Goal: Task Accomplishment & Management: Use online tool/utility

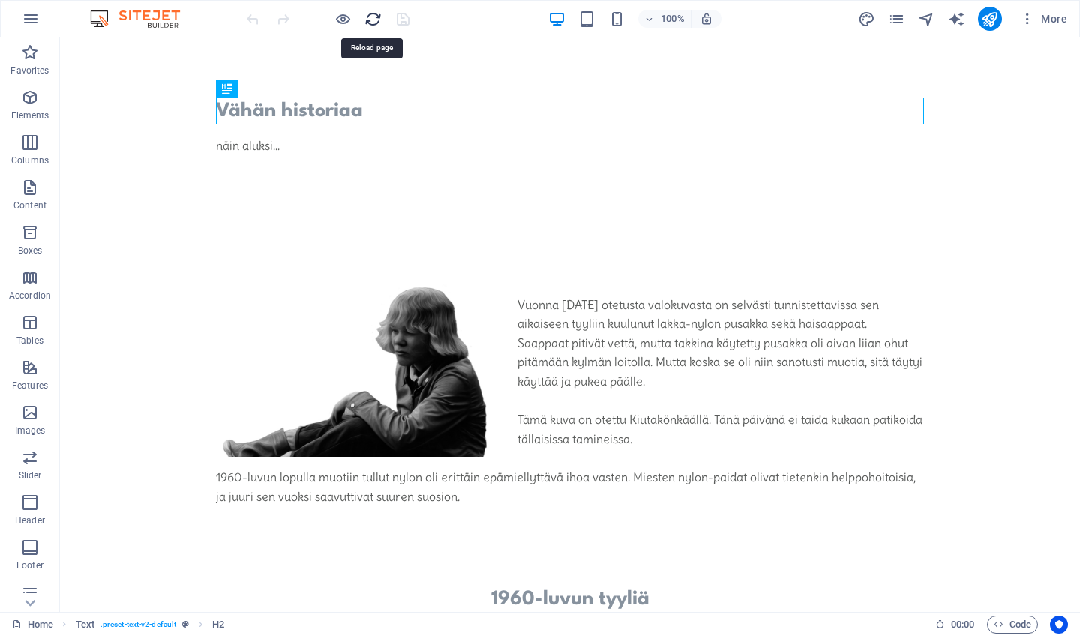
click at [371, 17] on icon "reload" at bounding box center [372, 18] width 17 height 17
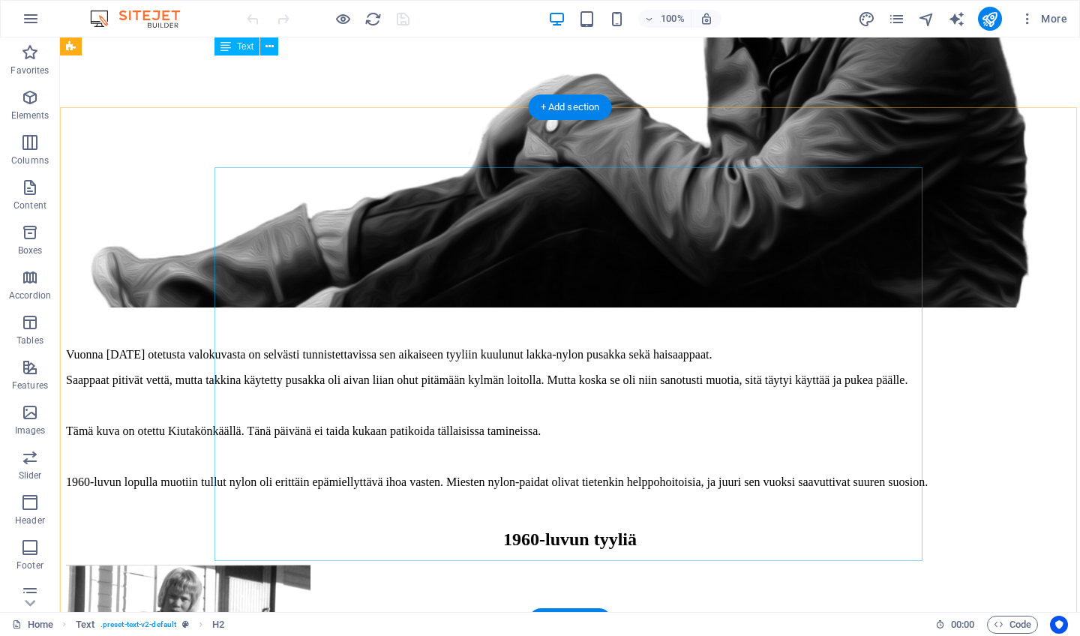
scroll to position [487, 0]
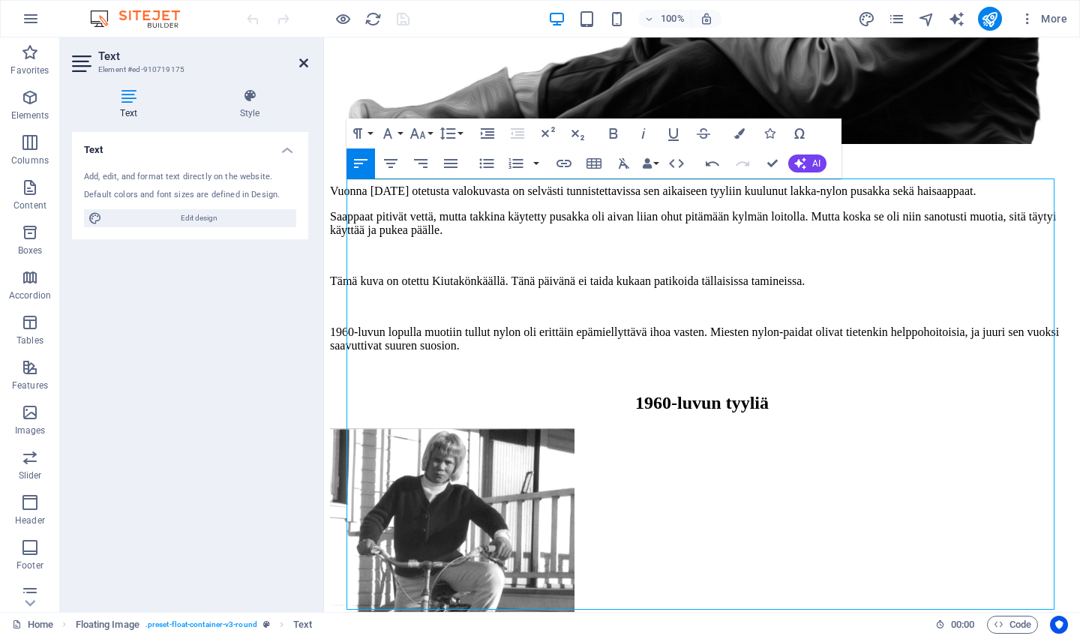
click at [301, 59] on icon at bounding box center [303, 63] width 9 height 12
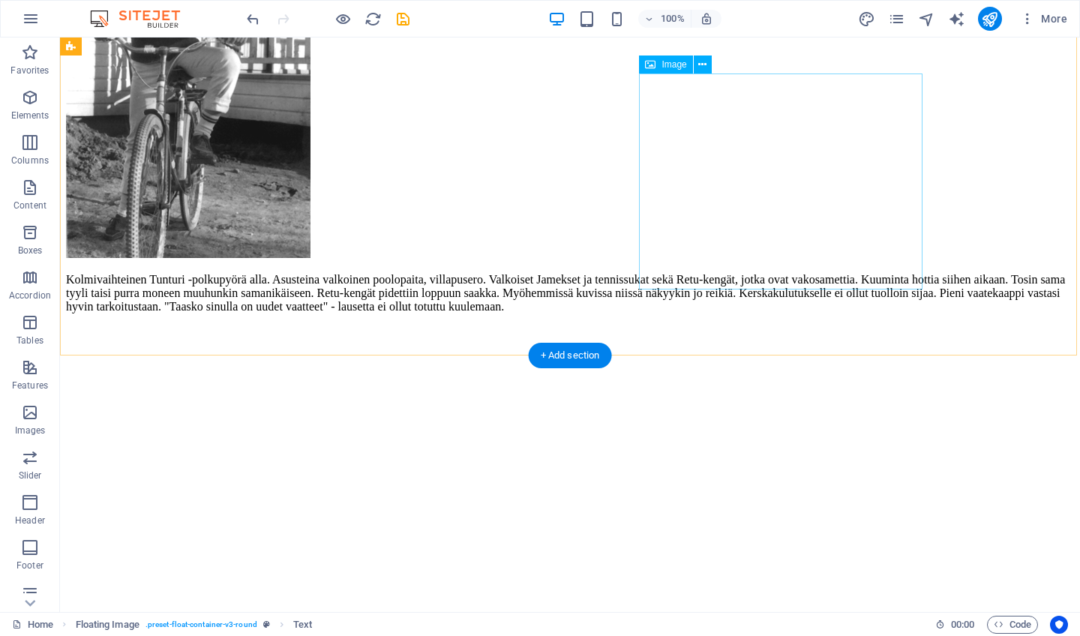
scroll to position [1170, 0]
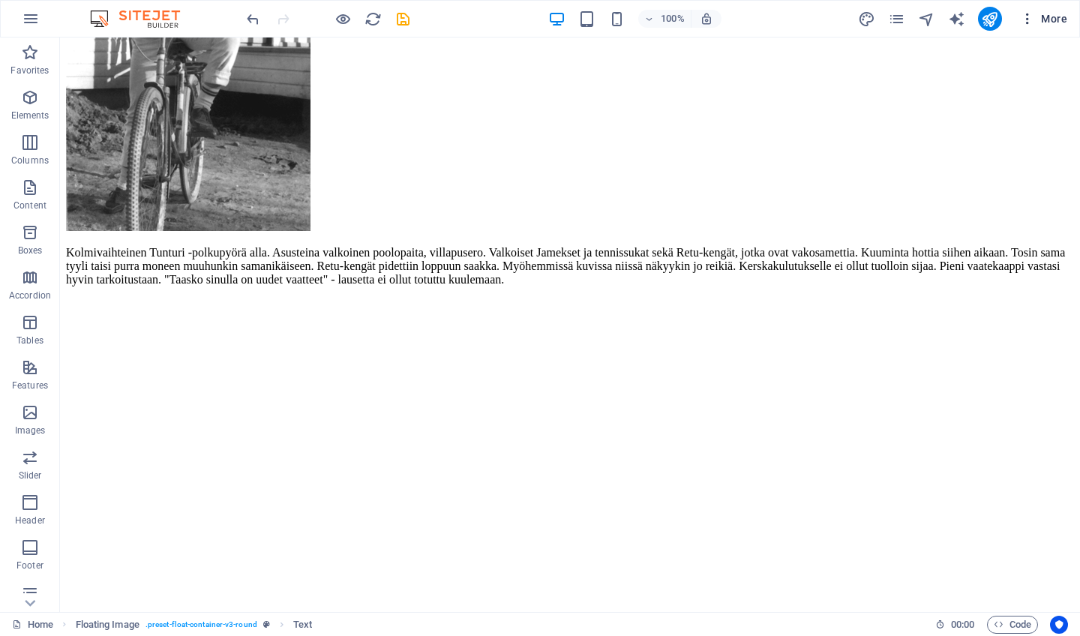
click at [1047, 19] on span "More" at bounding box center [1043, 18] width 47 height 15
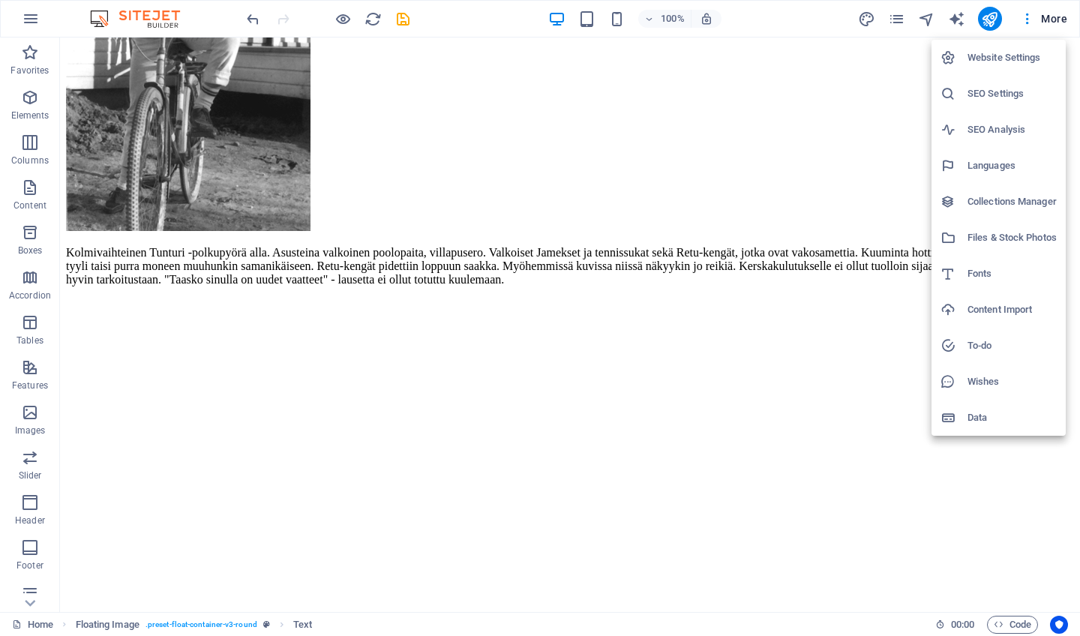
click at [1000, 52] on h6 "Website Settings" at bounding box center [1011, 58] width 89 height 18
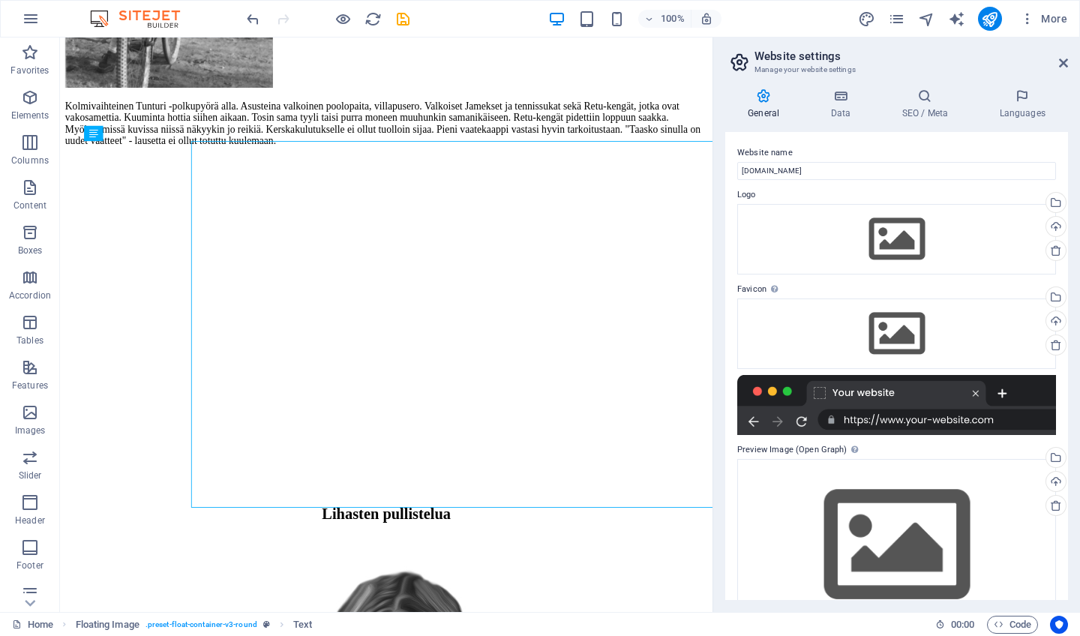
scroll to position [506, 0]
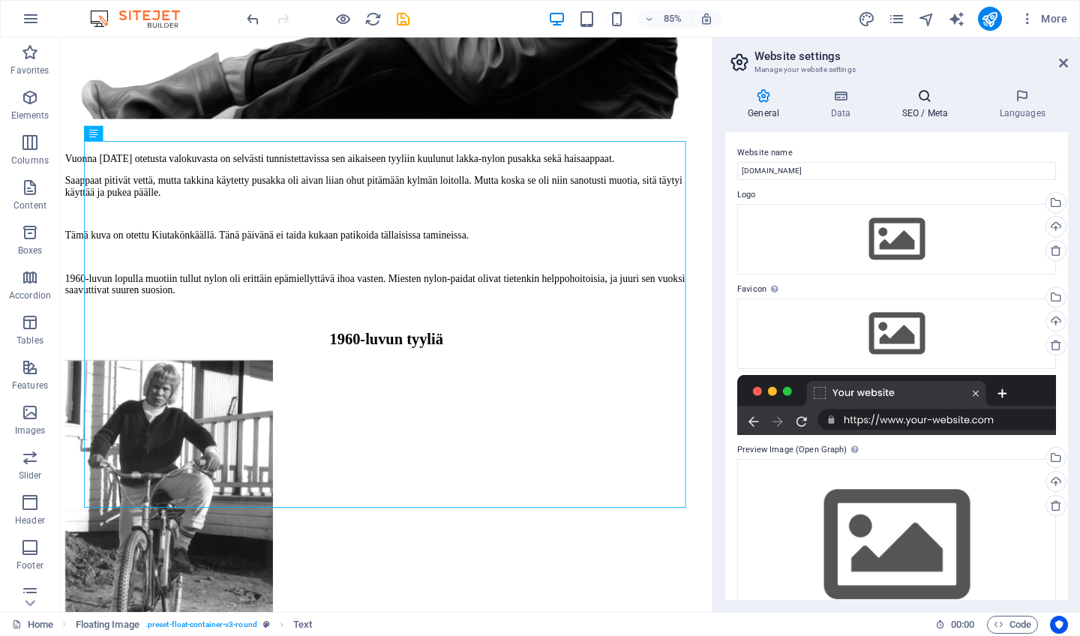
click at [918, 108] on h4 "SEO / Meta" at bounding box center [927, 103] width 97 height 31
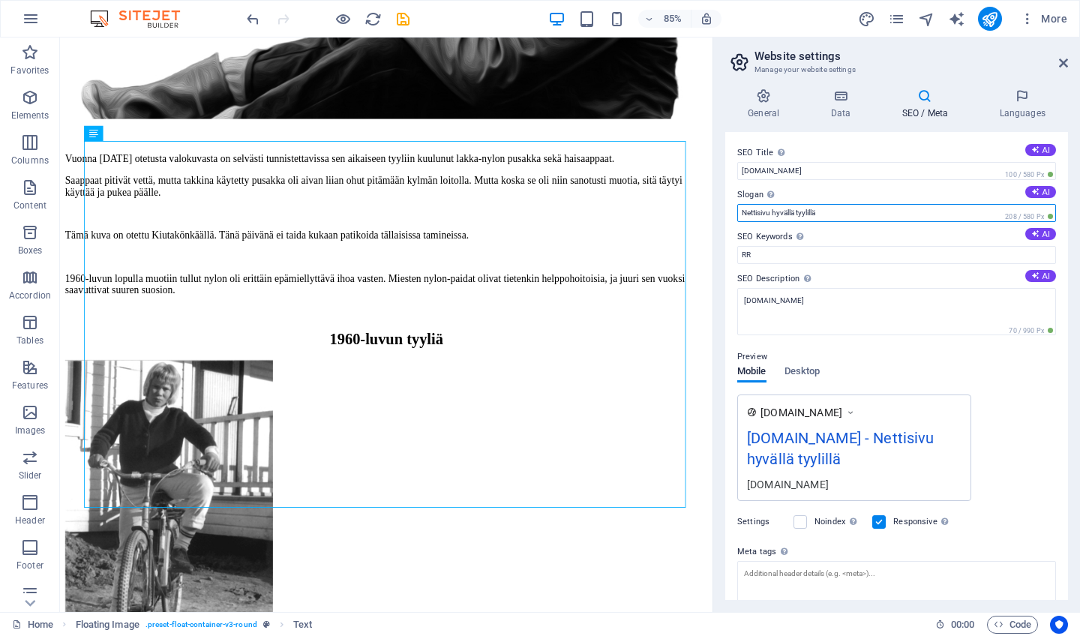
click at [822, 211] on input "Nettisivu hyvällä tyylillä" at bounding box center [896, 213] width 319 height 18
type input "N"
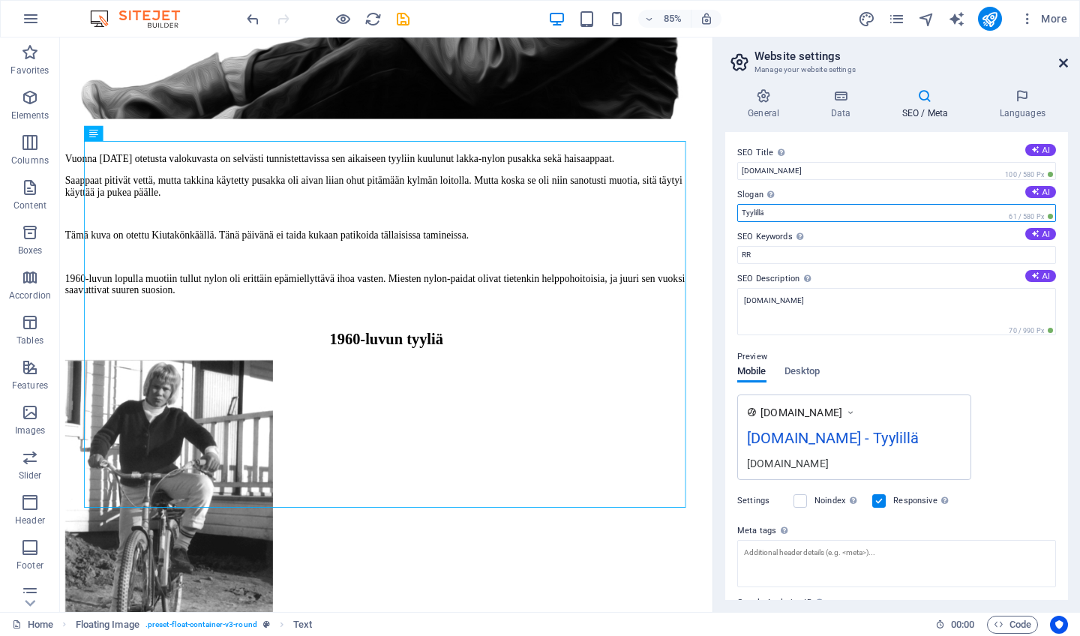
type input "Tyylillä"
click at [1067, 60] on icon at bounding box center [1063, 63] width 9 height 12
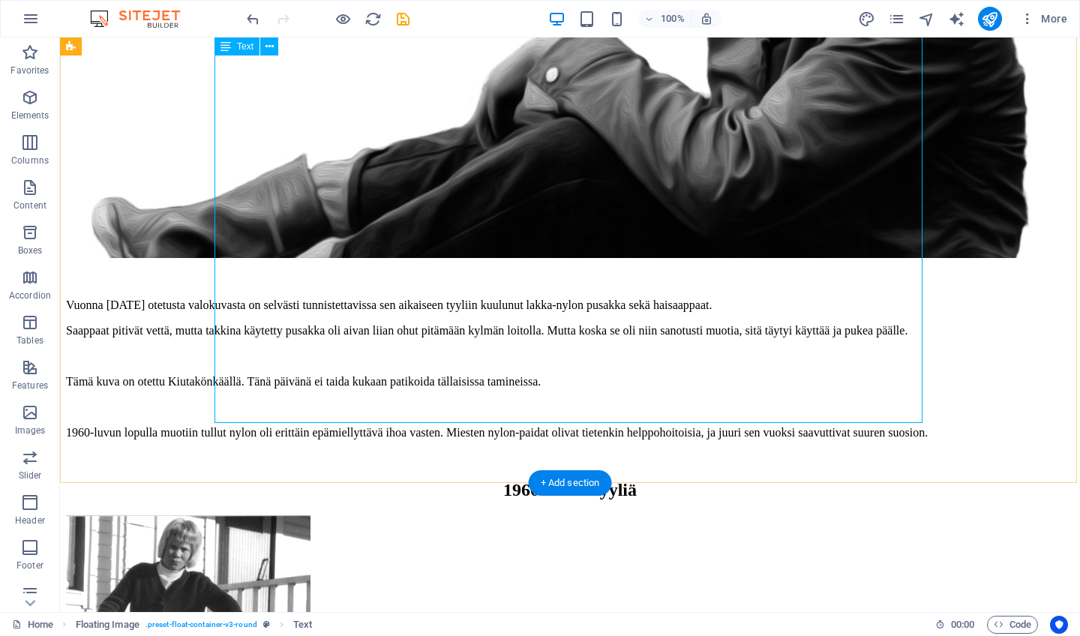
scroll to position [516, 0]
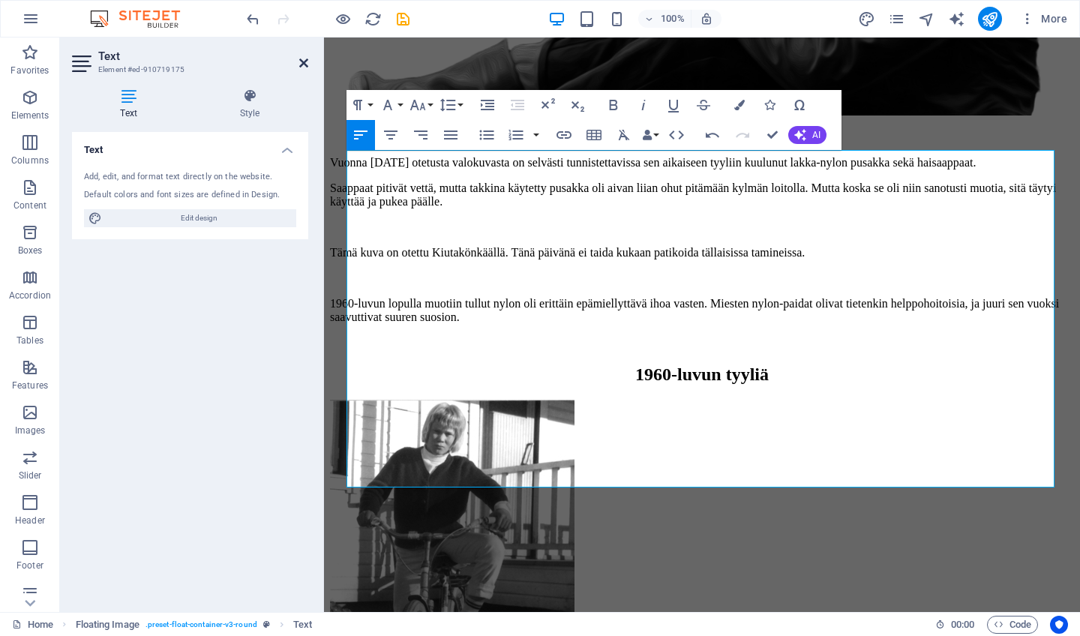
click at [303, 60] on icon at bounding box center [303, 63] width 9 height 12
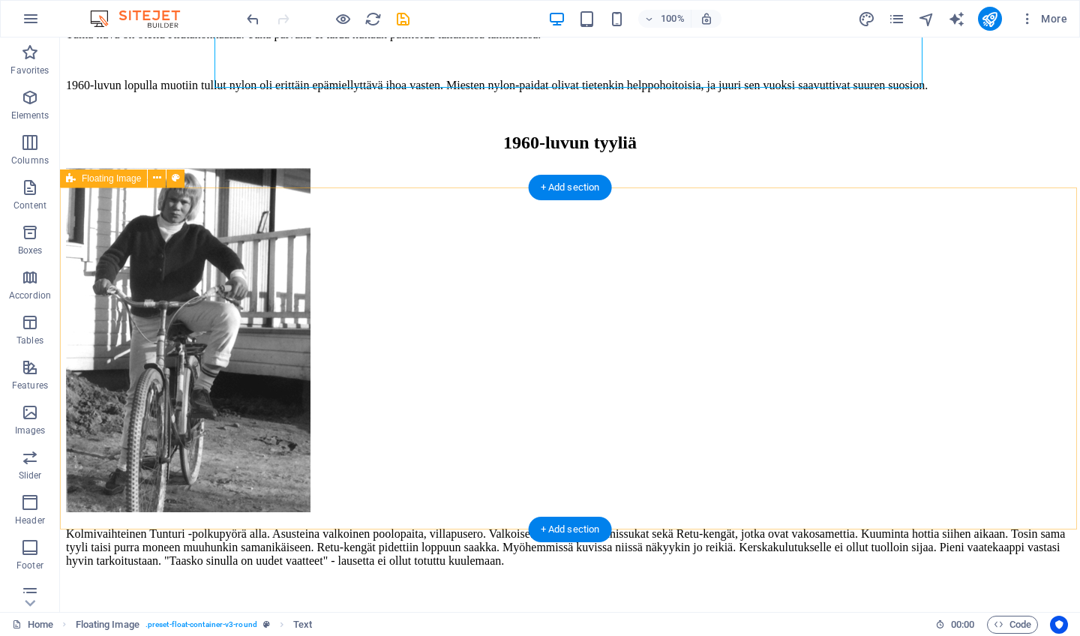
scroll to position [936, 0]
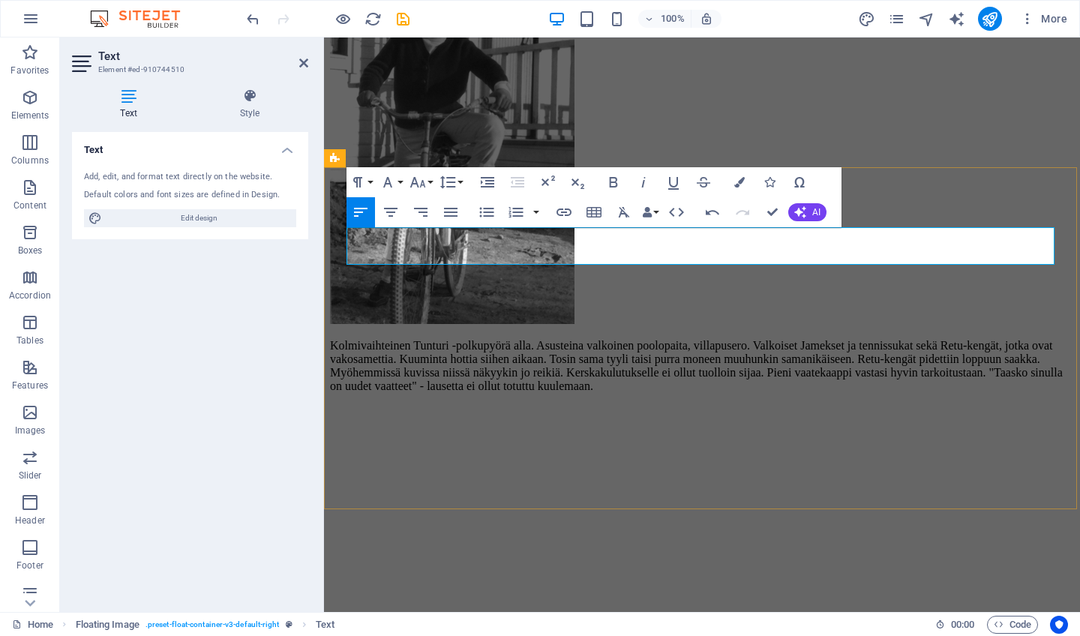
click at [304, 57] on icon at bounding box center [303, 63] width 9 height 12
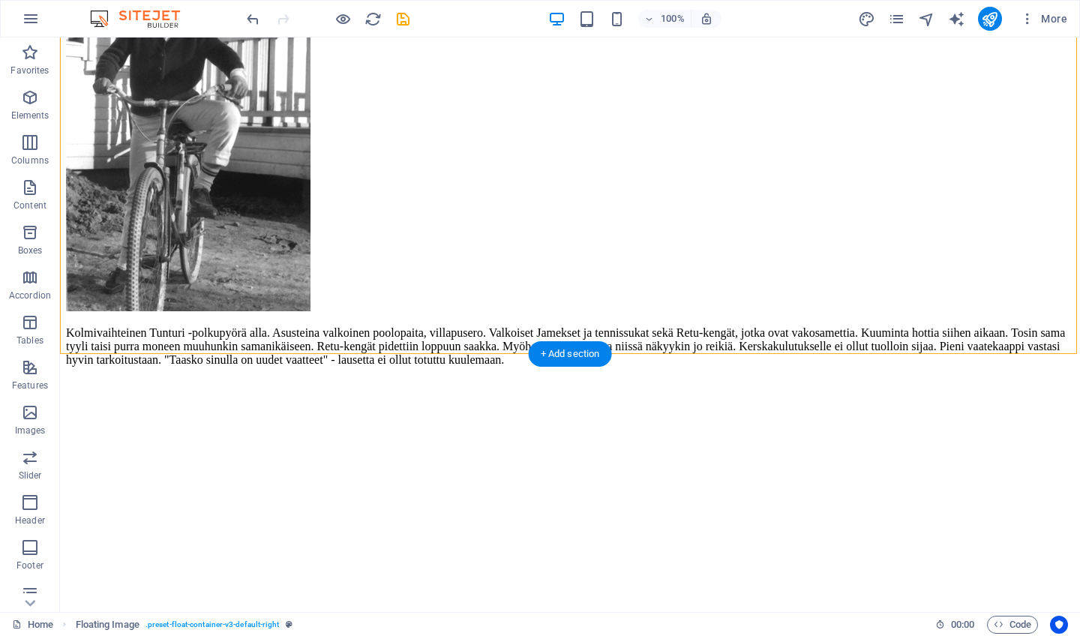
scroll to position [1089, 0]
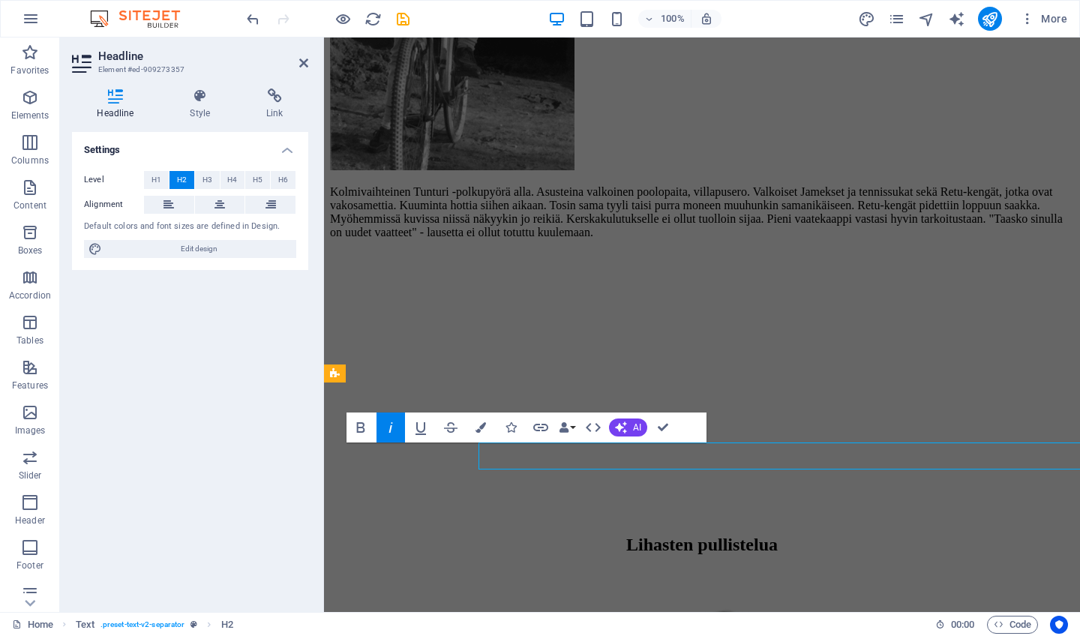
scroll to position [1062, 0]
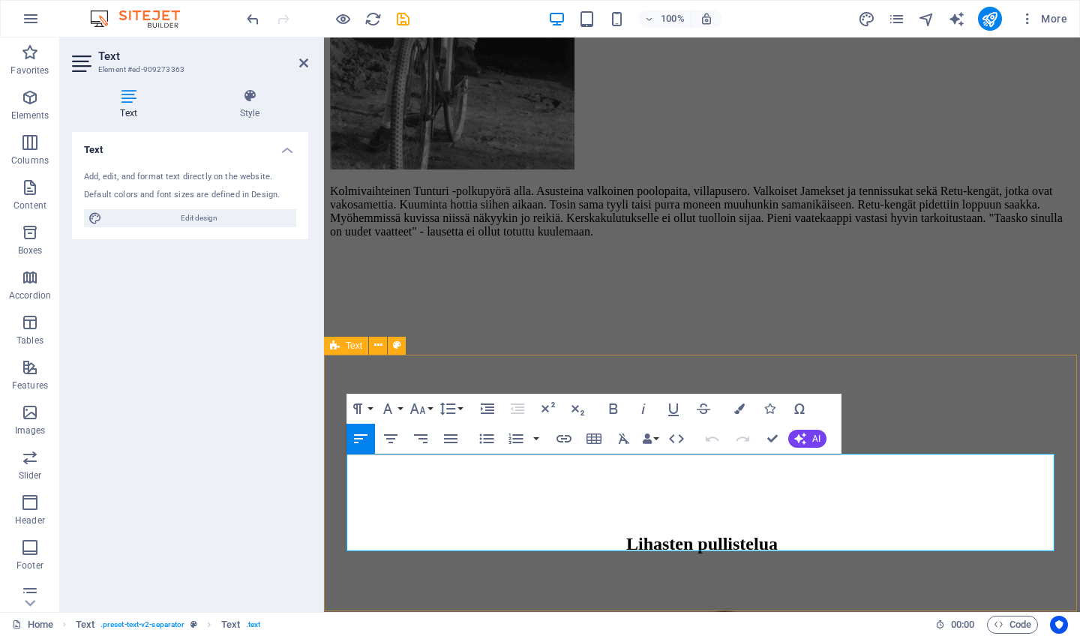
scroll to position [1089, 0]
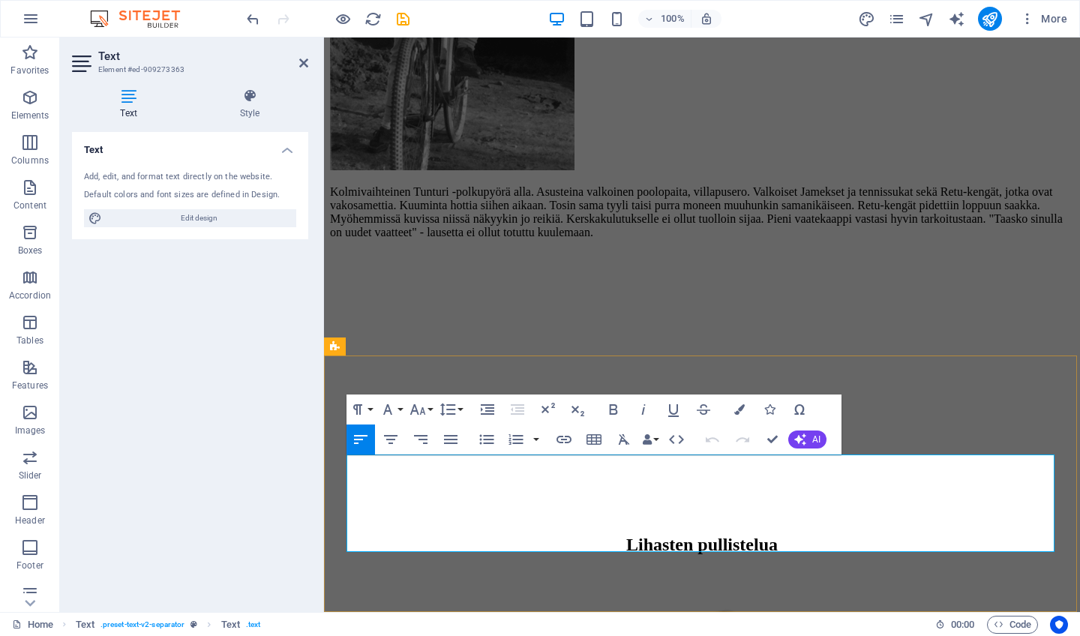
click at [305, 60] on icon at bounding box center [303, 63] width 9 height 12
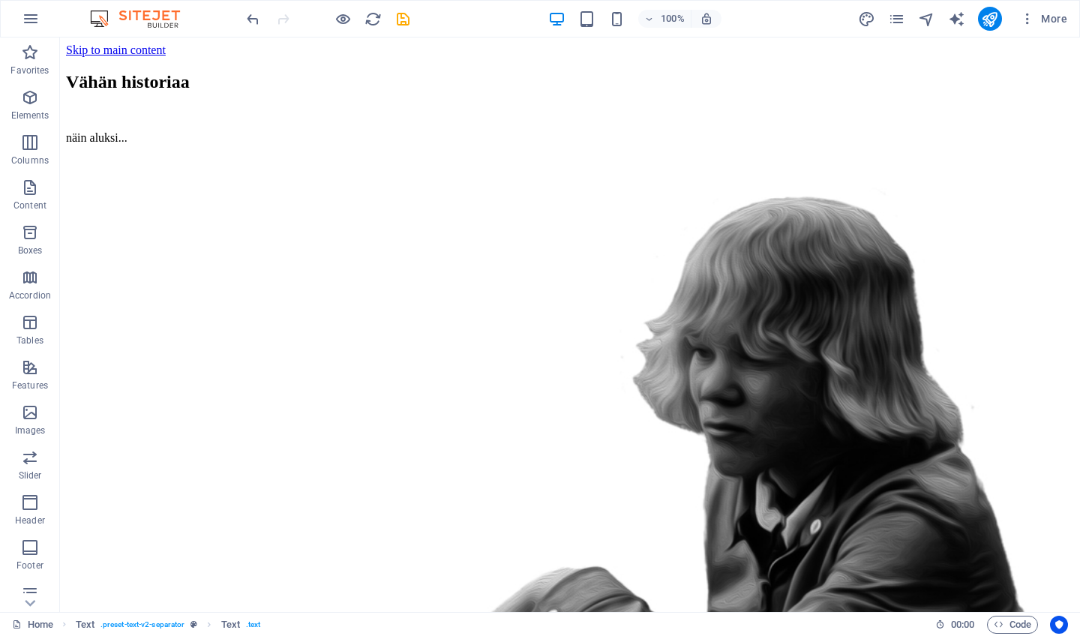
scroll to position [0, 0]
click at [343, 19] on icon "button" at bounding box center [342, 18] width 17 height 17
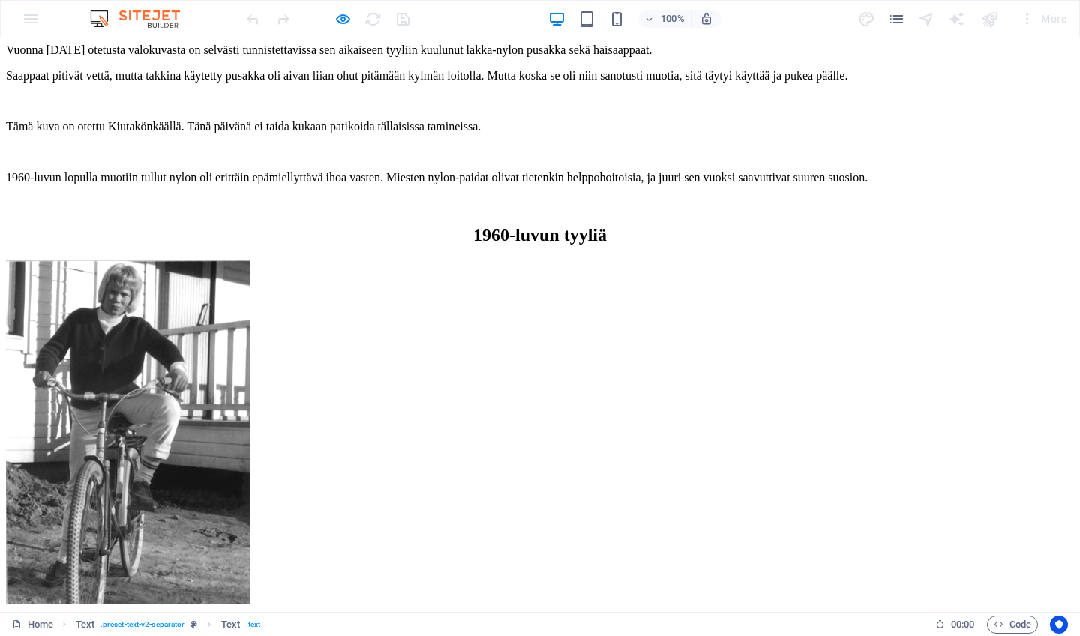
scroll to position [836, 0]
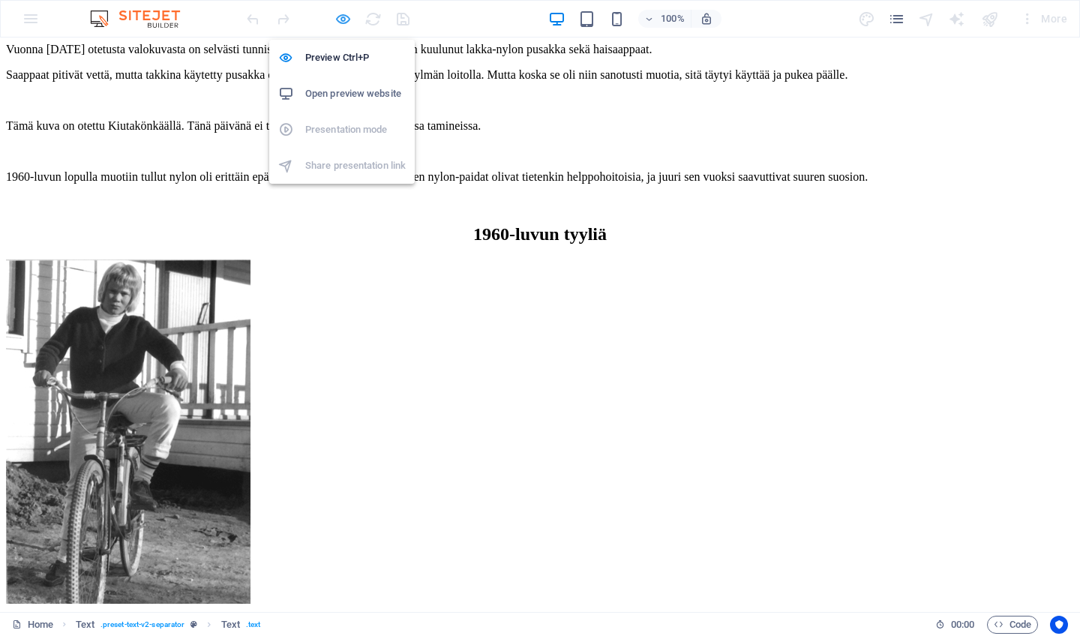
click at [346, 18] on icon "button" at bounding box center [342, 18] width 17 height 17
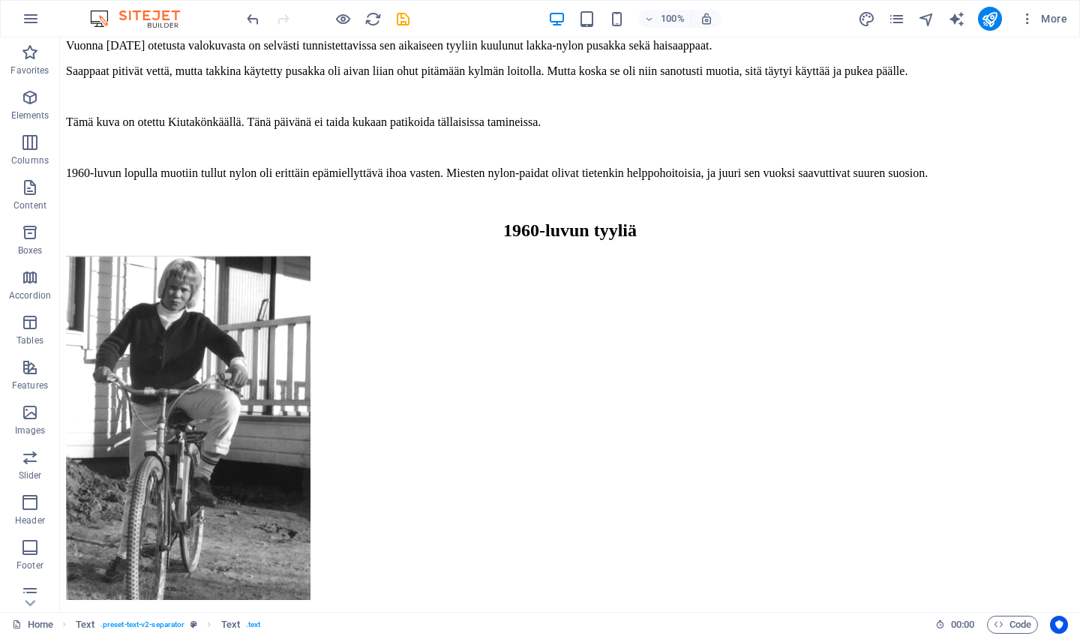
scroll to position [780, 0]
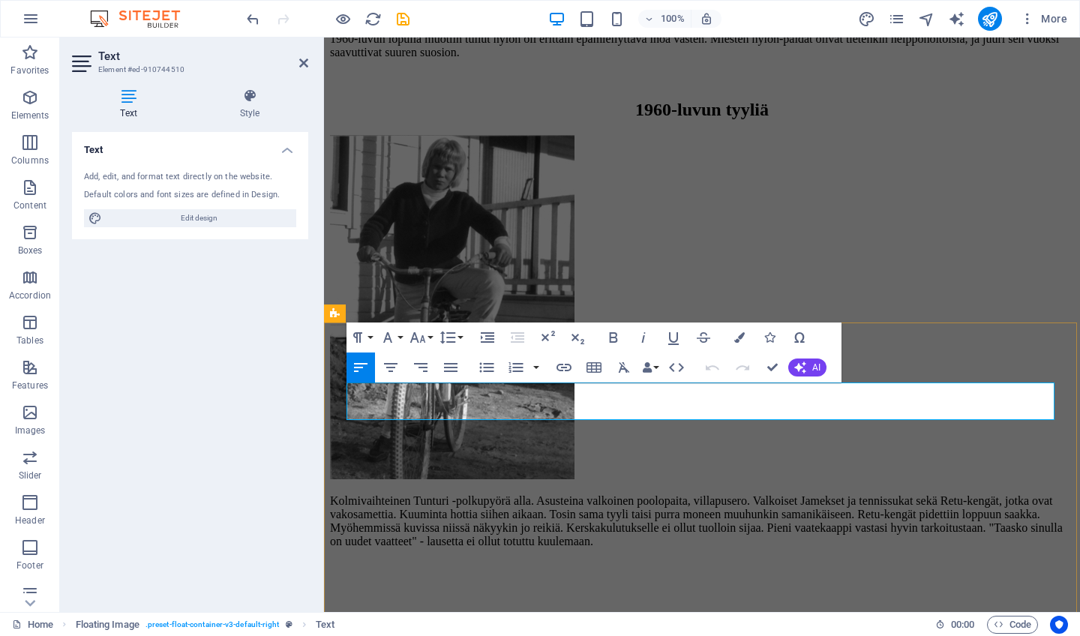
click at [302, 62] on icon at bounding box center [303, 63] width 9 height 12
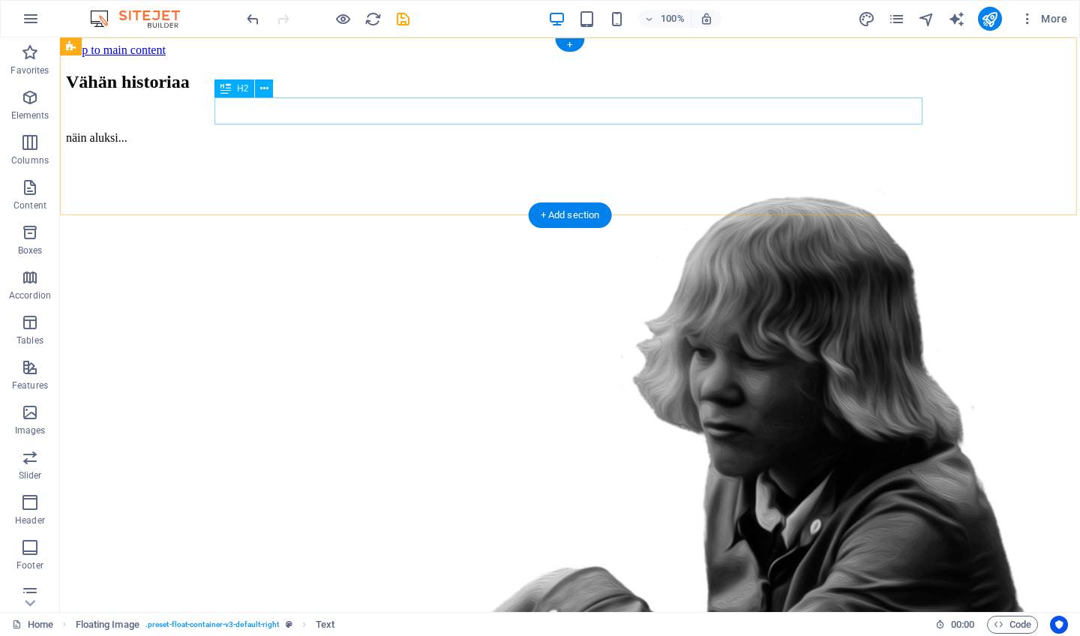
scroll to position [0, 0]
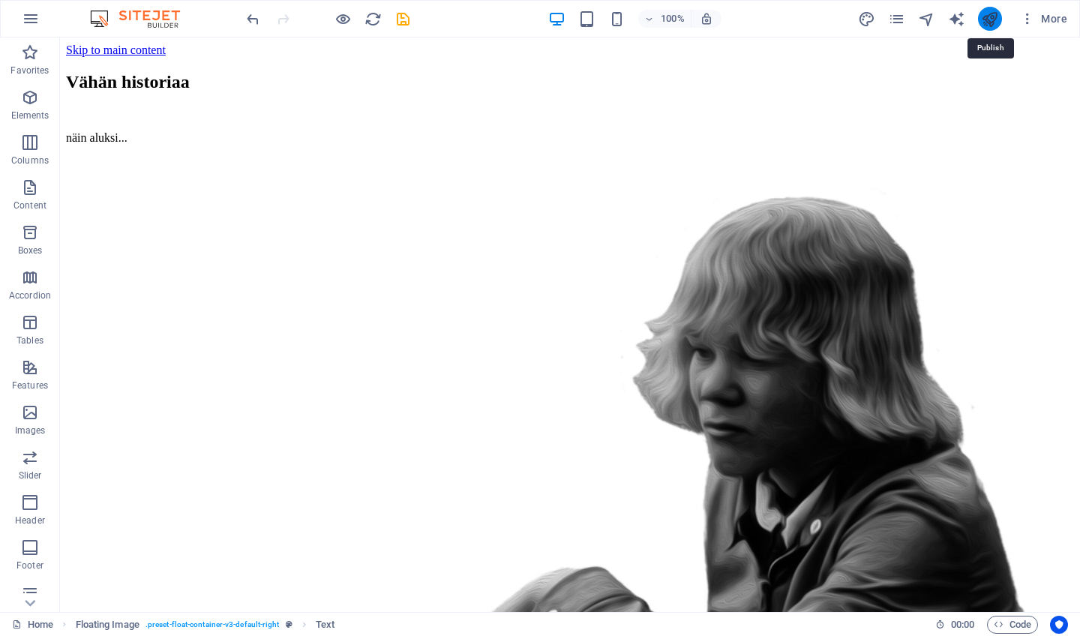
click at [988, 16] on icon "publish" at bounding box center [989, 18] width 17 height 17
